Goal: Task Accomplishment & Management: Use online tool/utility

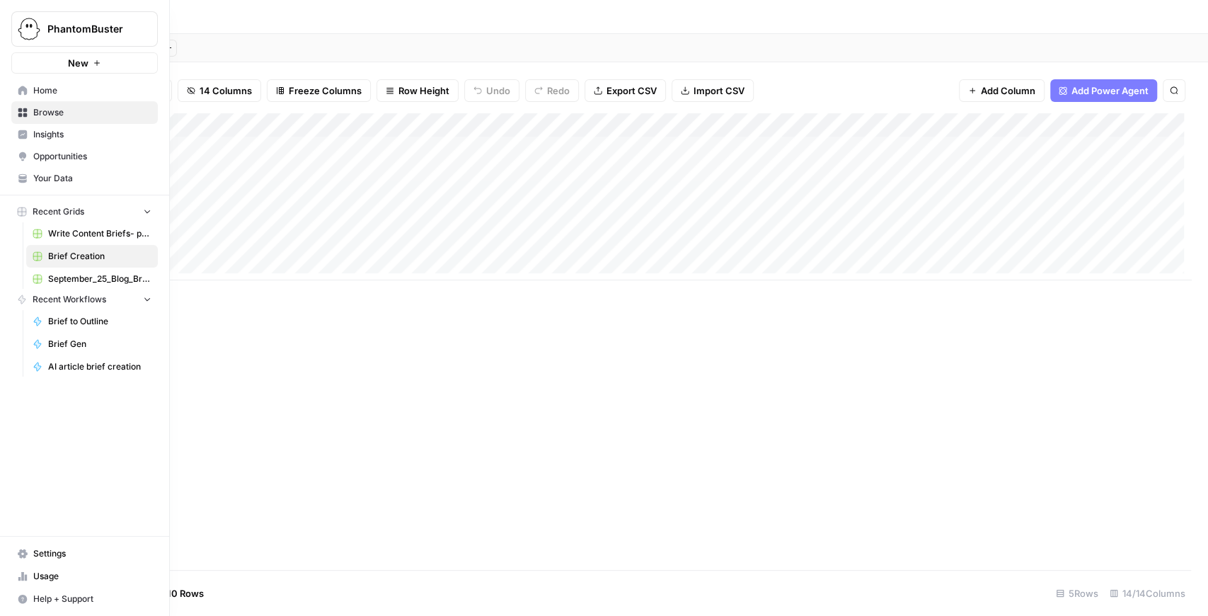
click at [21, 28] on img "Workspace: PhantomBuster" at bounding box center [28, 28] width 25 height 25
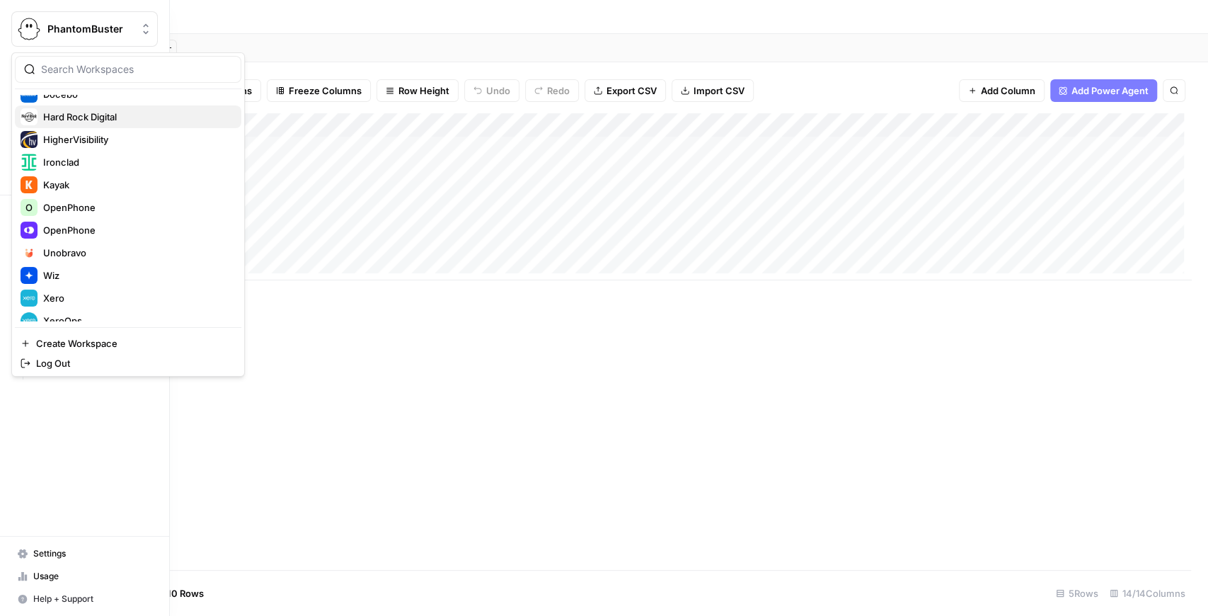
scroll to position [272, 0]
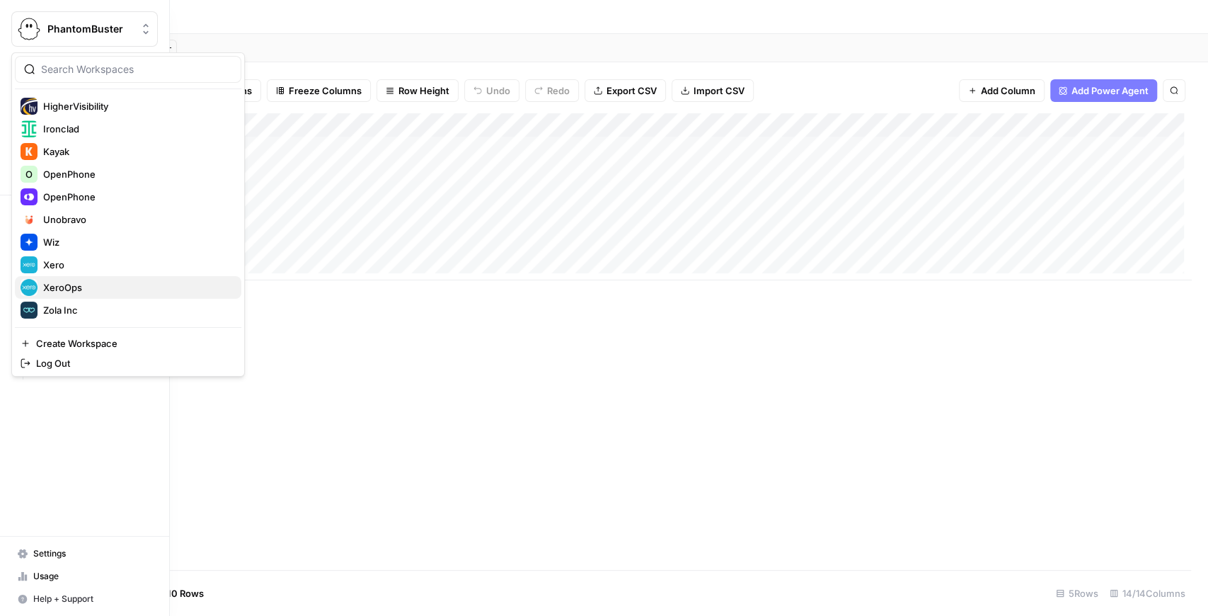
click at [74, 281] on span "XeroOps" at bounding box center [136, 287] width 187 height 14
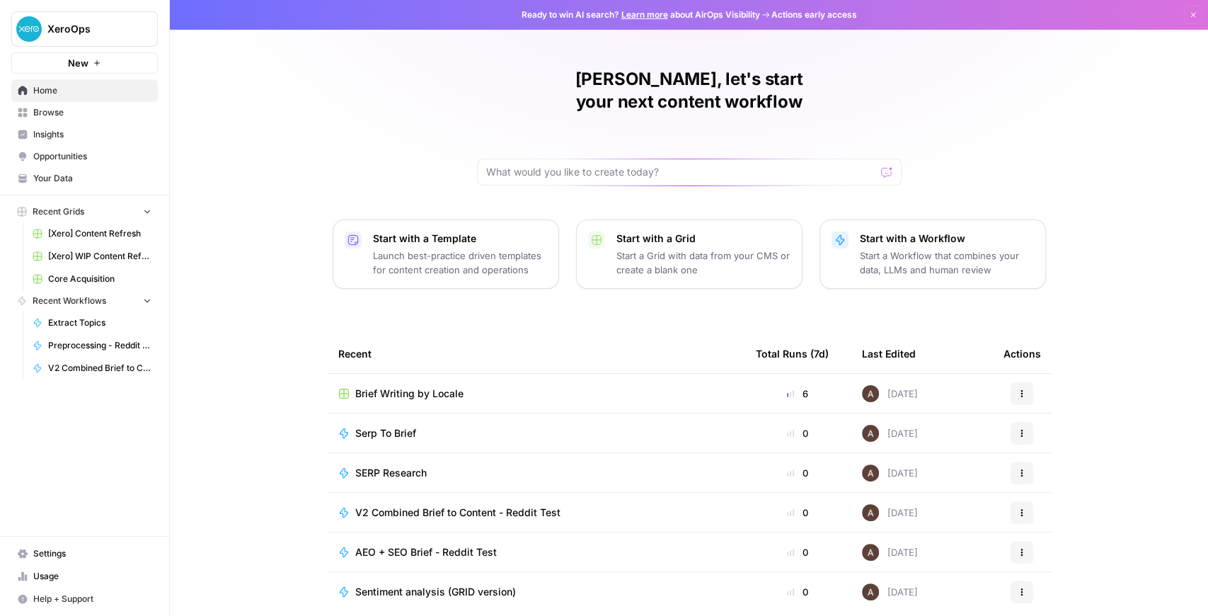
click at [409, 386] on span "Brief Writing by Locale" at bounding box center [409, 393] width 108 height 14
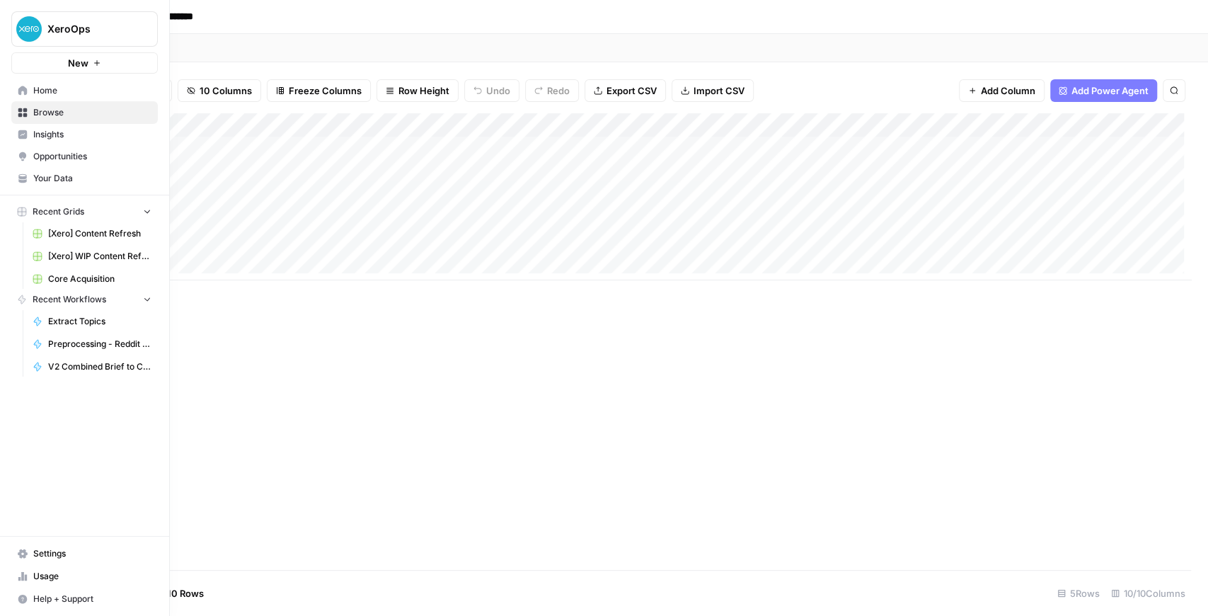
click at [8, 34] on div "XeroOps New" at bounding box center [84, 37] width 169 height 74
click at [98, 36] on button "XeroOps" at bounding box center [84, 28] width 147 height 35
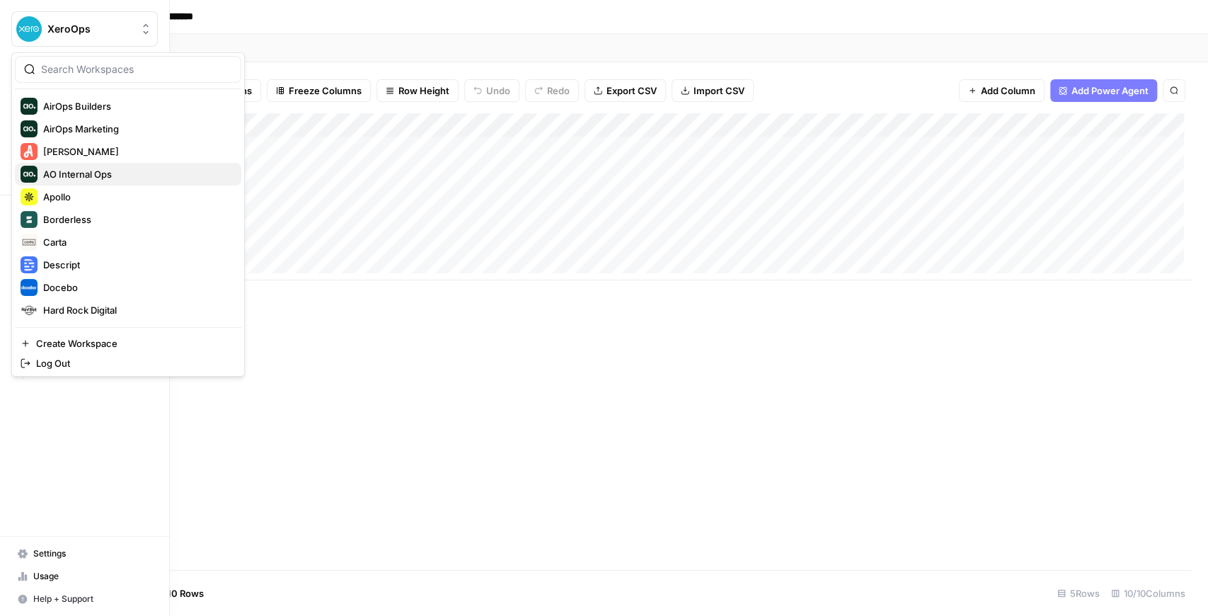
scroll to position [47, 0]
click at [101, 154] on span "Angi" at bounding box center [136, 150] width 187 height 14
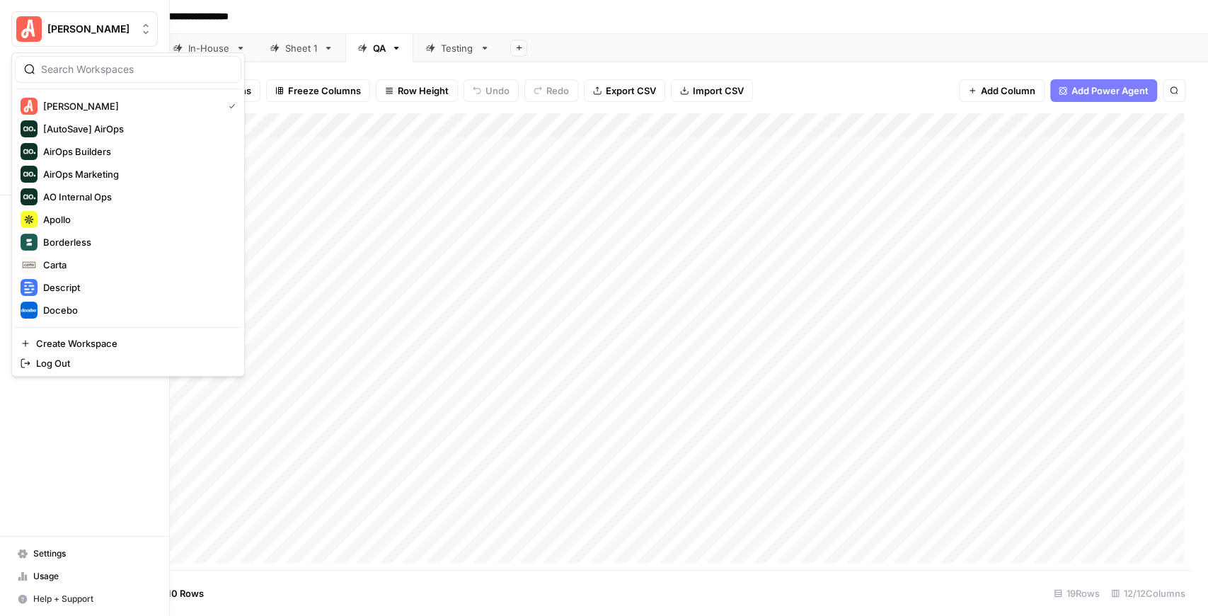
click at [79, 37] on button "[PERSON_NAME]" at bounding box center [84, 28] width 147 height 35
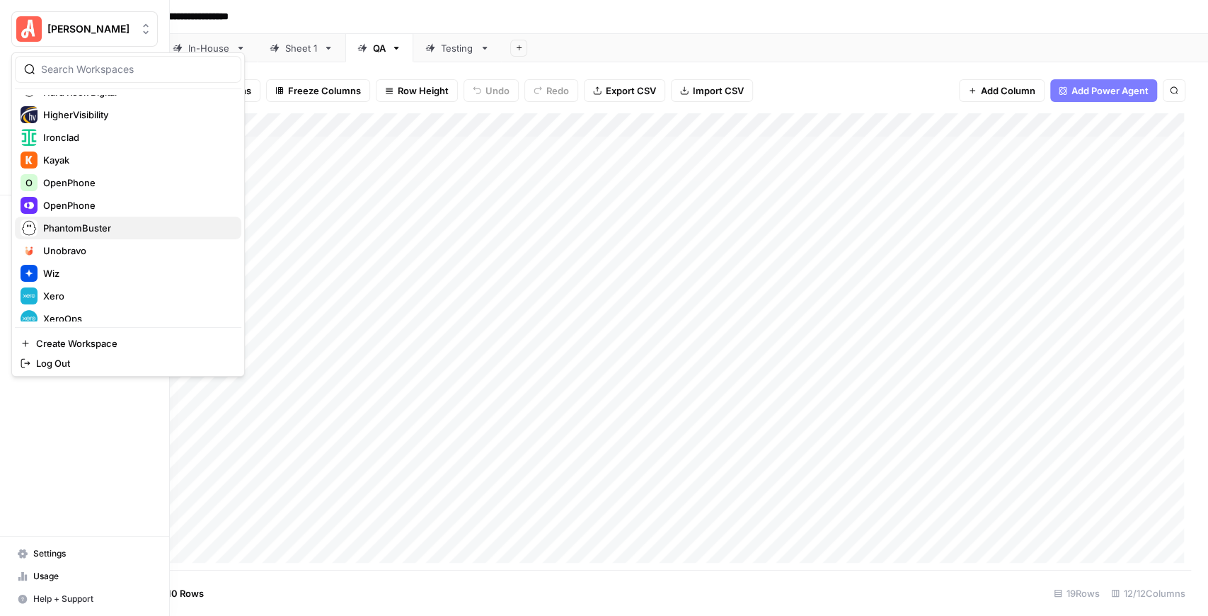
scroll to position [272, 0]
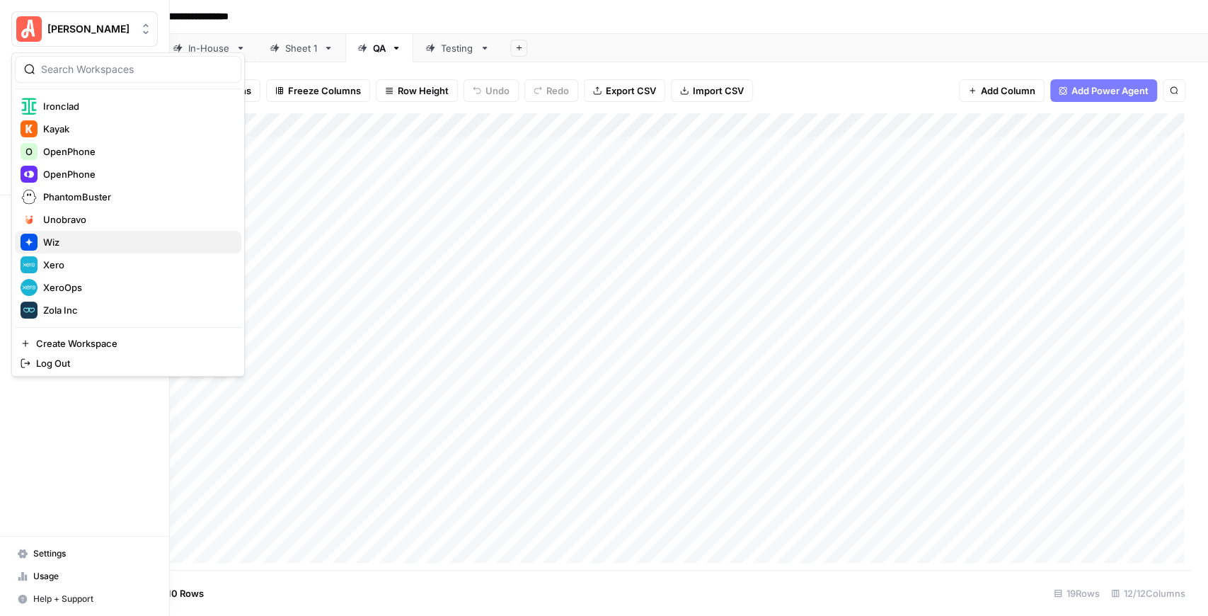
click at [93, 243] on span "Wiz" at bounding box center [136, 242] width 187 height 14
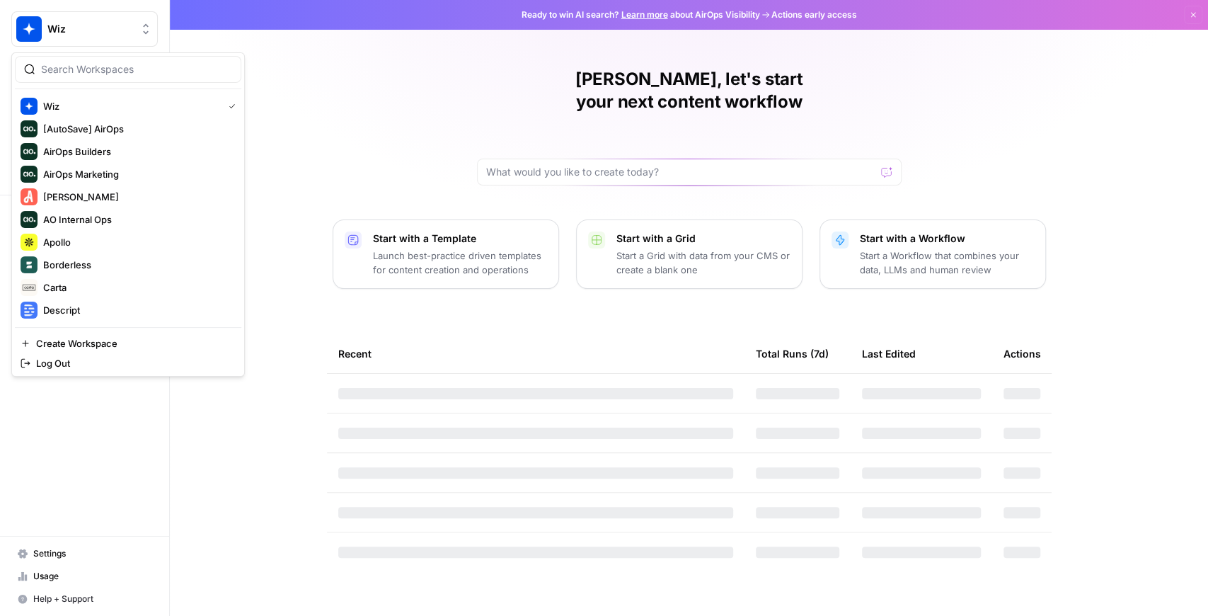
click at [87, 33] on span "Wiz" at bounding box center [90, 29] width 86 height 14
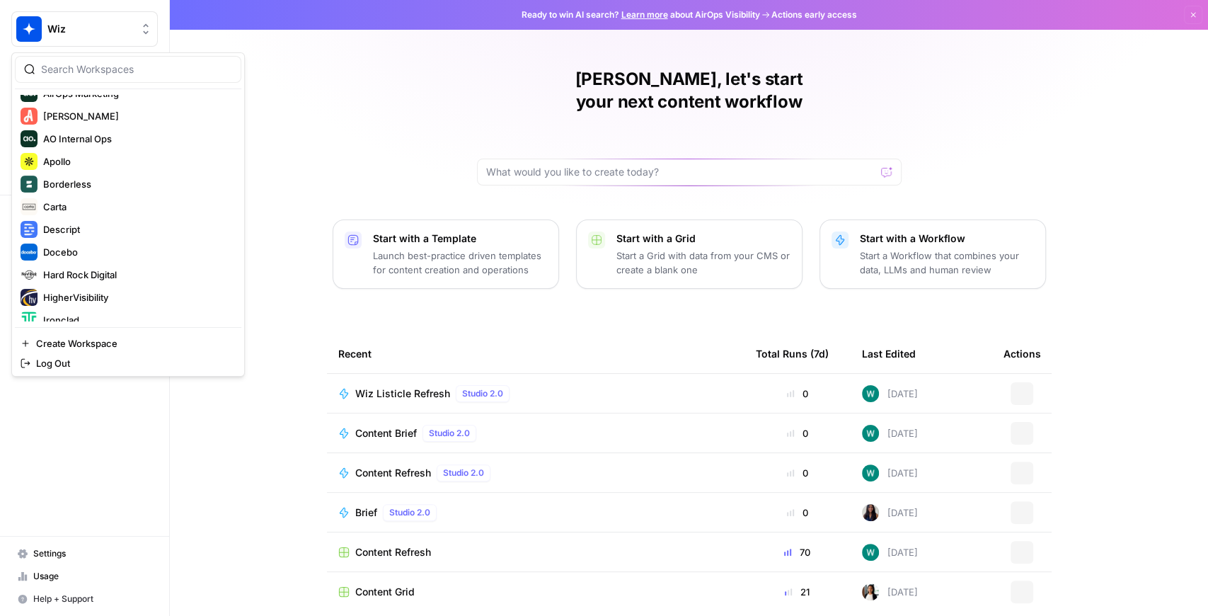
scroll to position [272, 0]
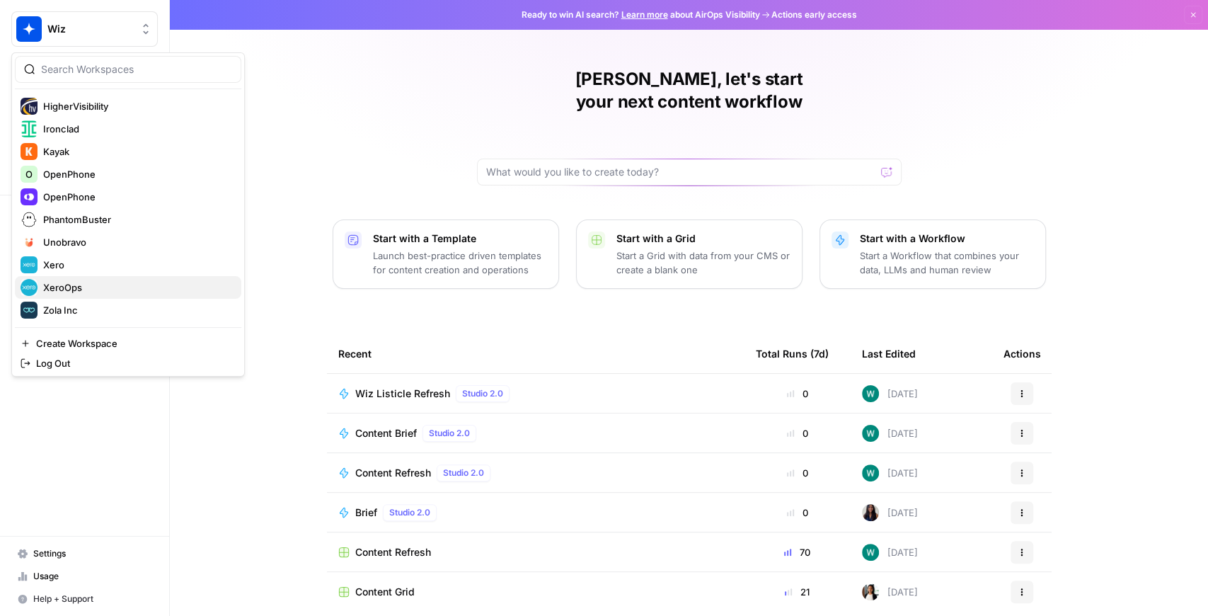
click at [102, 285] on span "XeroOps" at bounding box center [136, 287] width 187 height 14
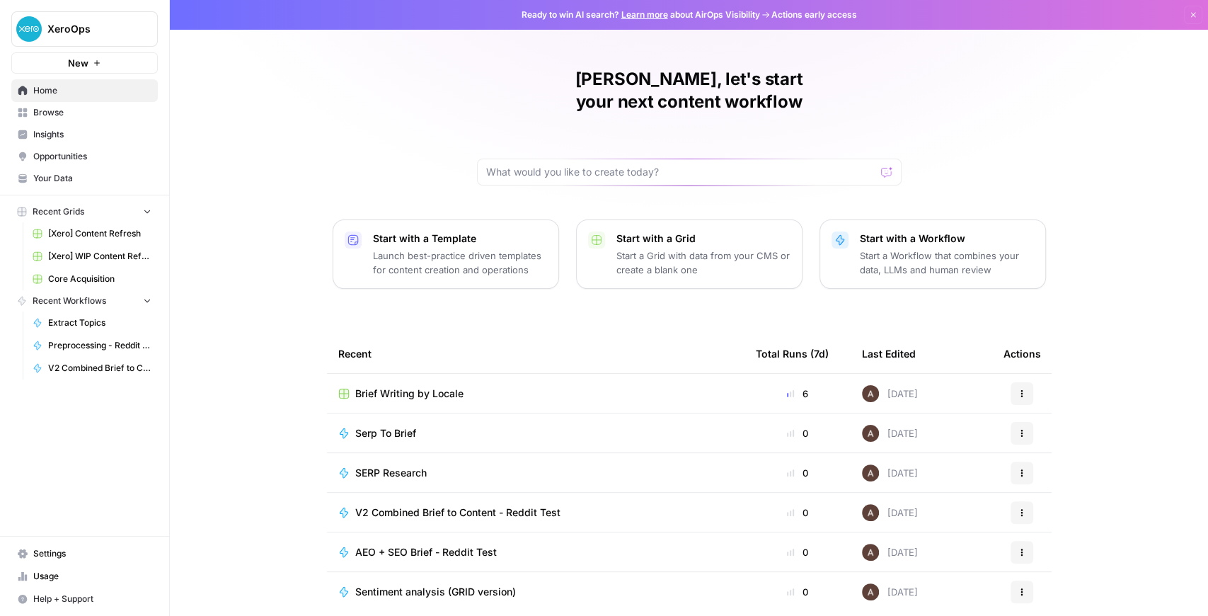
click at [401, 386] on span "Brief Writing by Locale" at bounding box center [409, 393] width 108 height 14
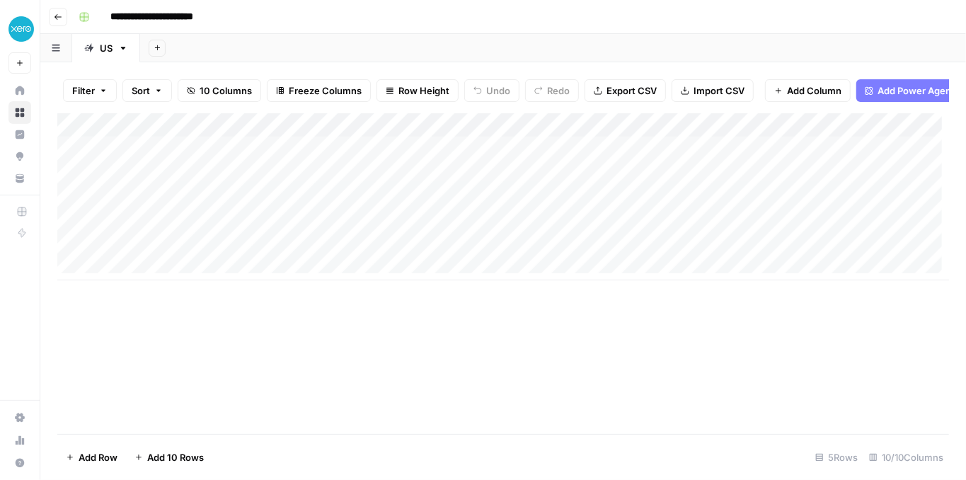
click at [693, 180] on div "Add Column" at bounding box center [503, 196] width 892 height 167
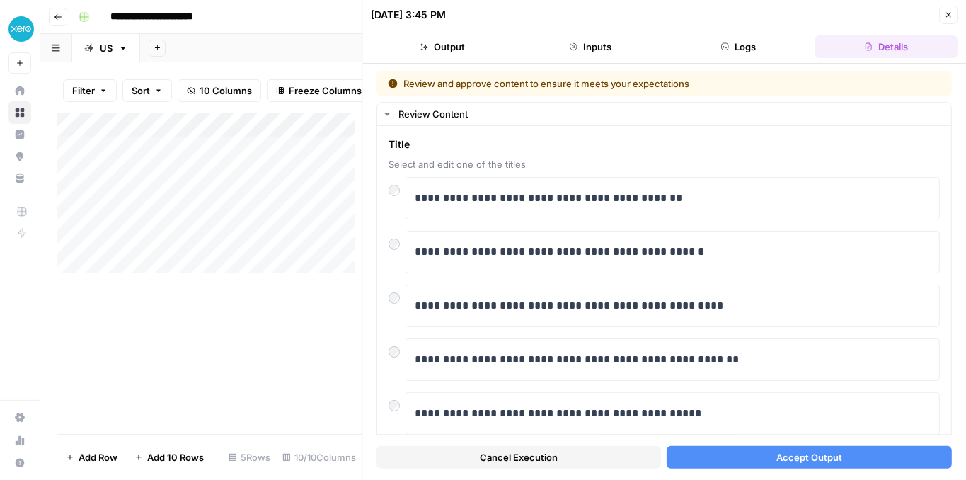
click at [941, 17] on button "Close" at bounding box center [948, 15] width 18 height 18
